Goal: Information Seeking & Learning: Learn about a topic

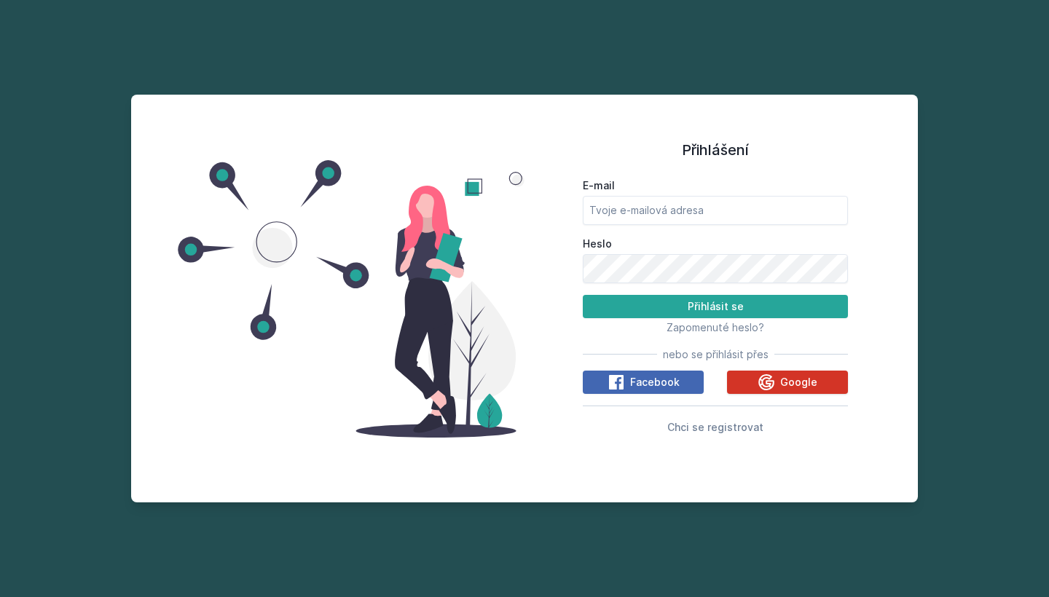
click at [799, 375] on span "Google" at bounding box center [798, 382] width 37 height 15
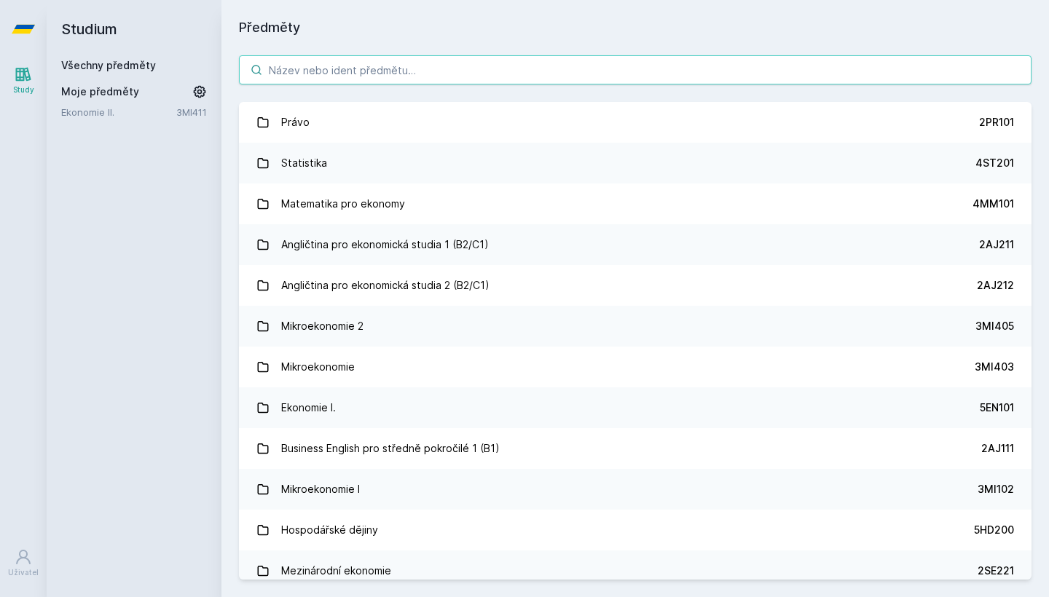
click at [512, 81] on input "search" at bounding box center [635, 69] width 792 height 29
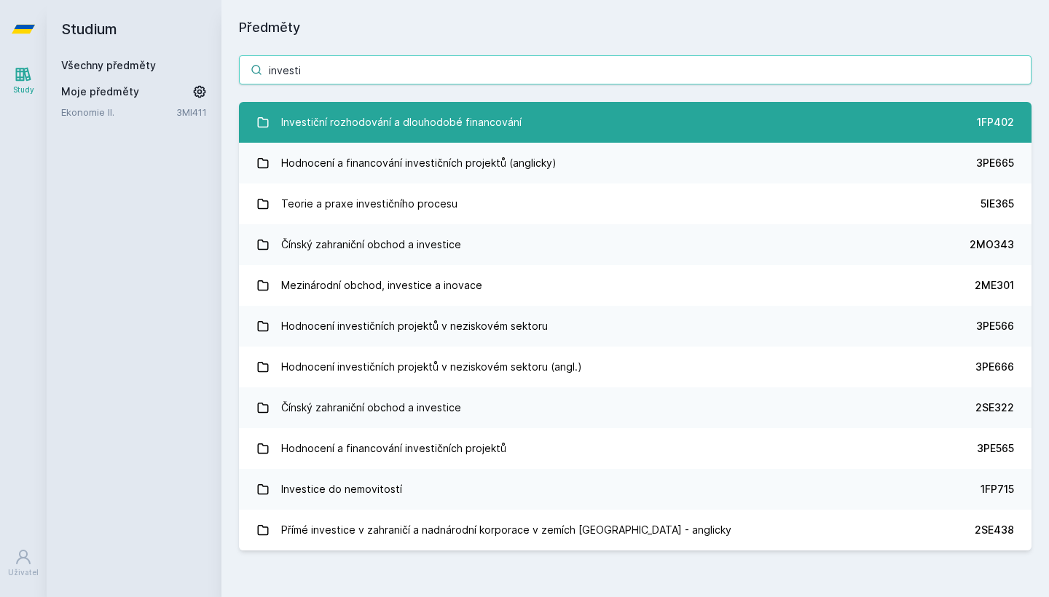
type input "investi"
click at [515, 109] on div "Investiční rozhodování a dlouhodobé financování" at bounding box center [401, 122] width 240 height 29
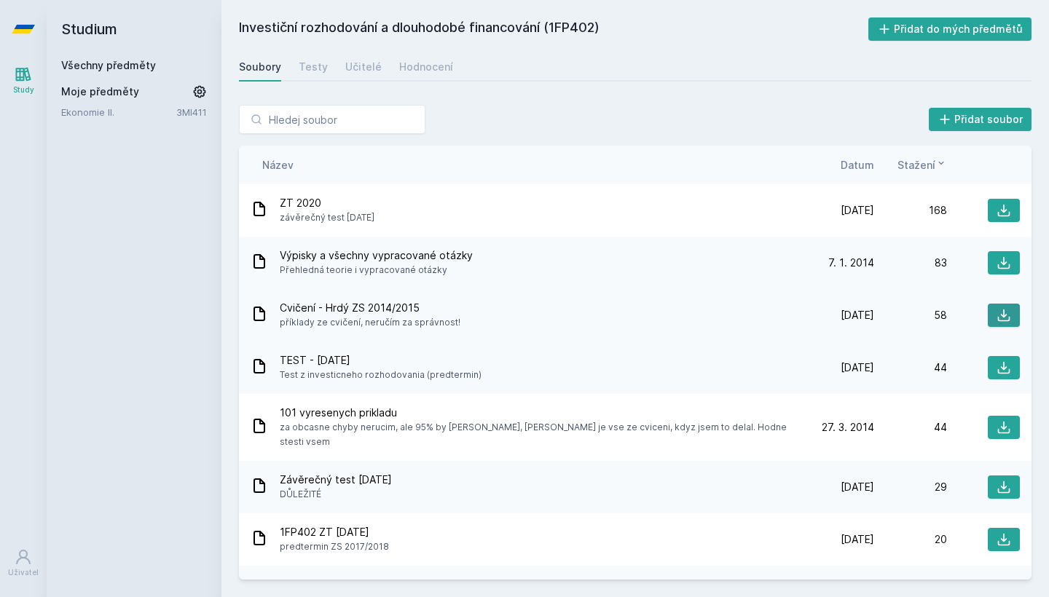
click at [1003, 312] on icon at bounding box center [1003, 315] width 15 height 15
